Goal: Task Accomplishment & Management: Manage account settings

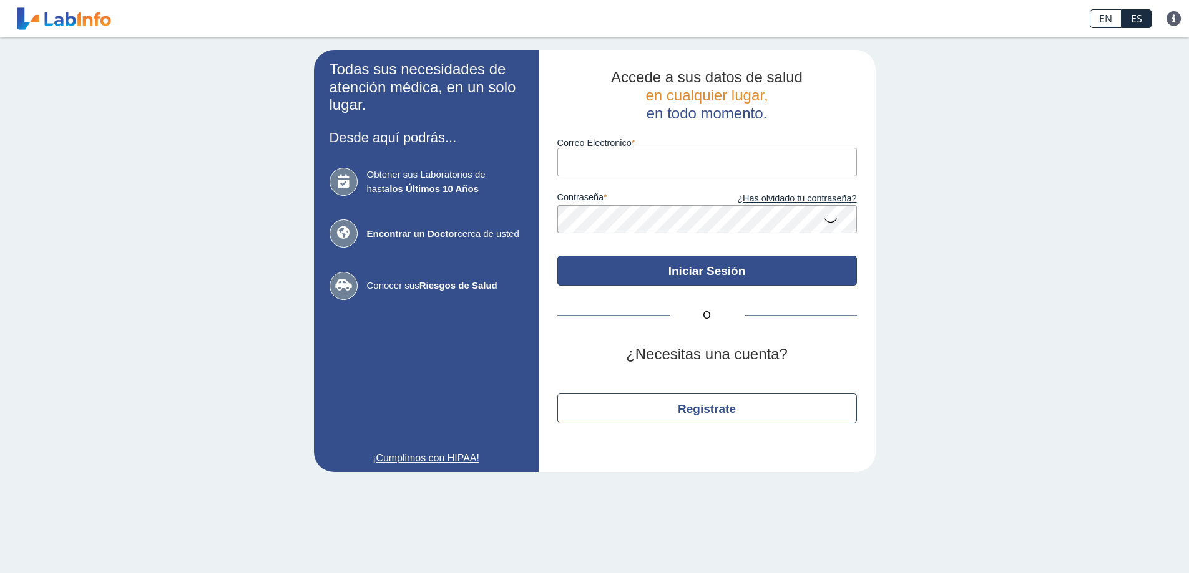
type input "[EMAIL_ADDRESS][DOMAIN_NAME]"
click at [707, 265] on button "Iniciar Sesión" at bounding box center [706, 271] width 299 height 30
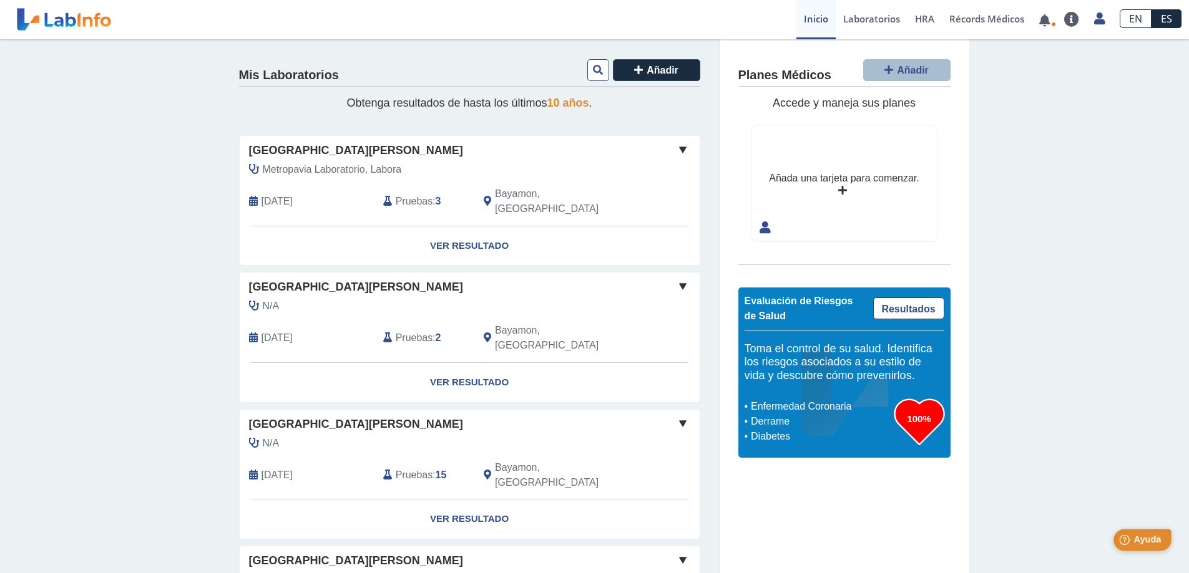
click at [1142, 540] on span "Ayuda" at bounding box center [1146, 540] width 27 height 11
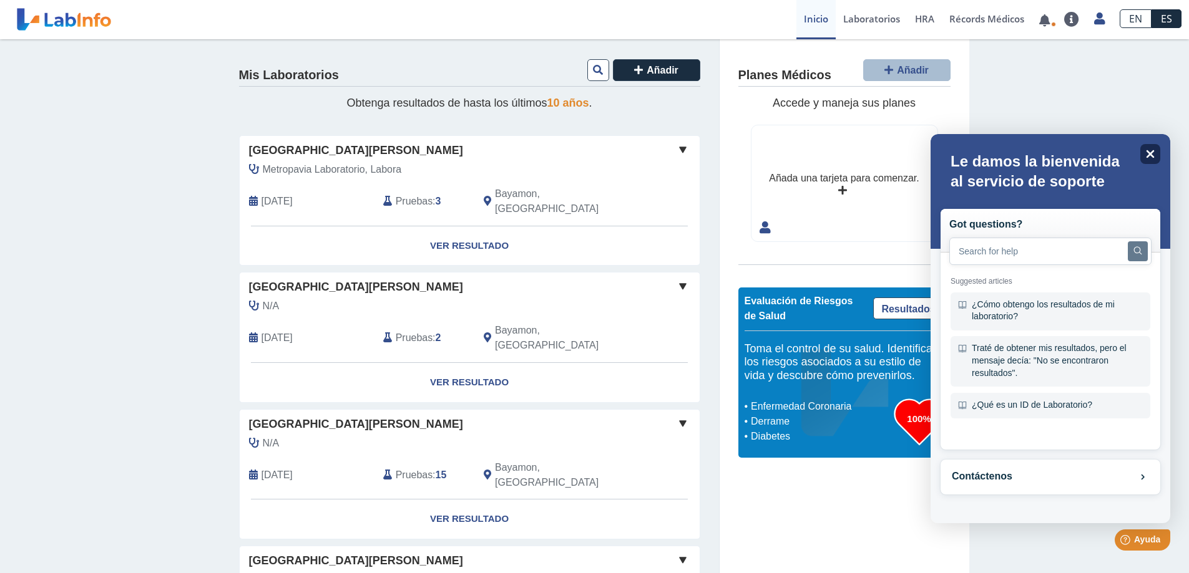
click at [1152, 156] on icon at bounding box center [1150, 154] width 8 height 8
